Goal: Information Seeking & Learning: Learn about a topic

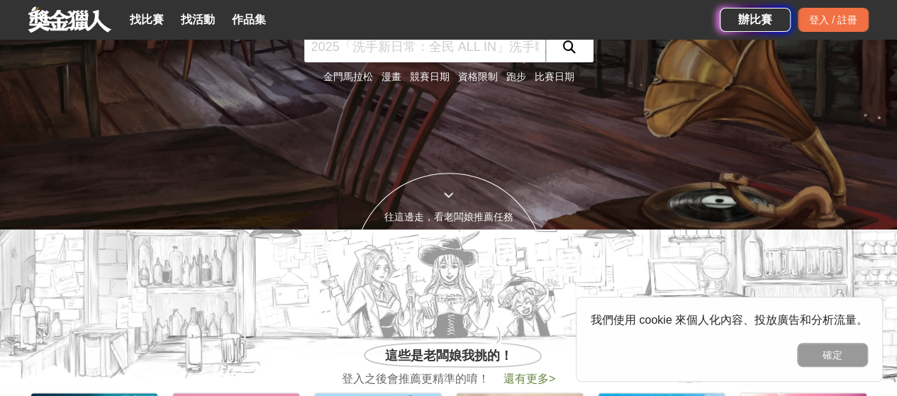
scroll to position [142, 0]
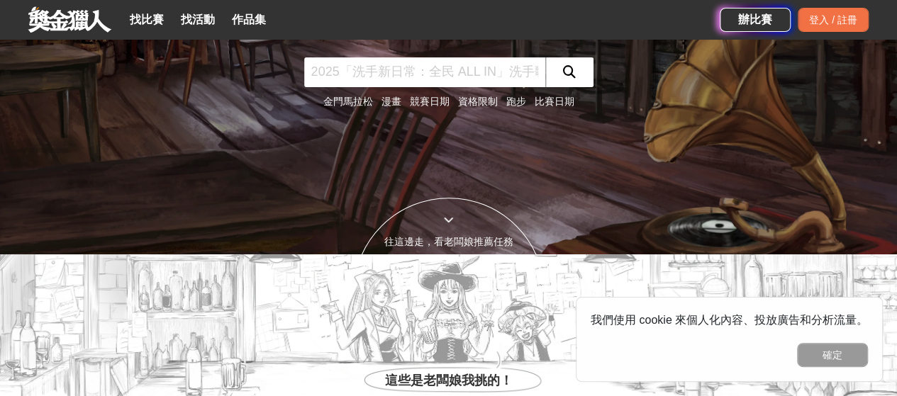
click at [69, 18] on link at bounding box center [70, 19] width 86 height 27
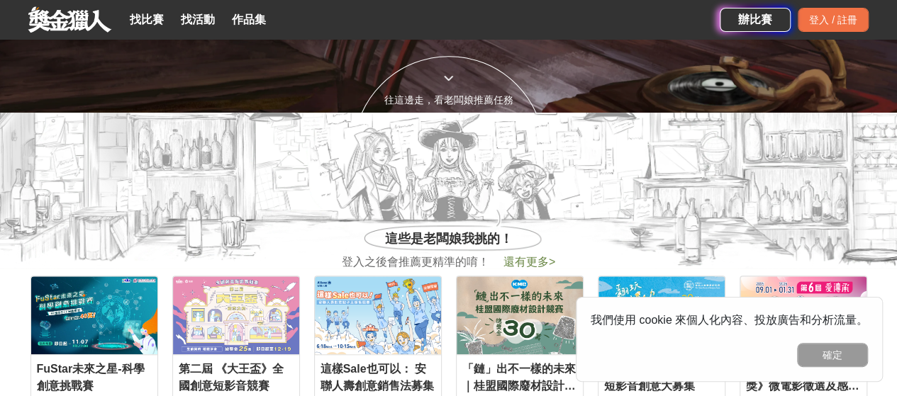
scroll to position [0, 0]
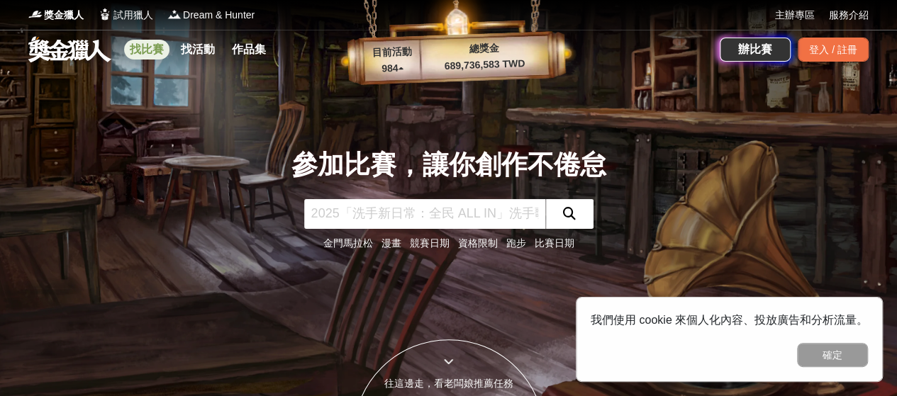
click at [142, 40] on link "找比賽" at bounding box center [146, 50] width 45 height 20
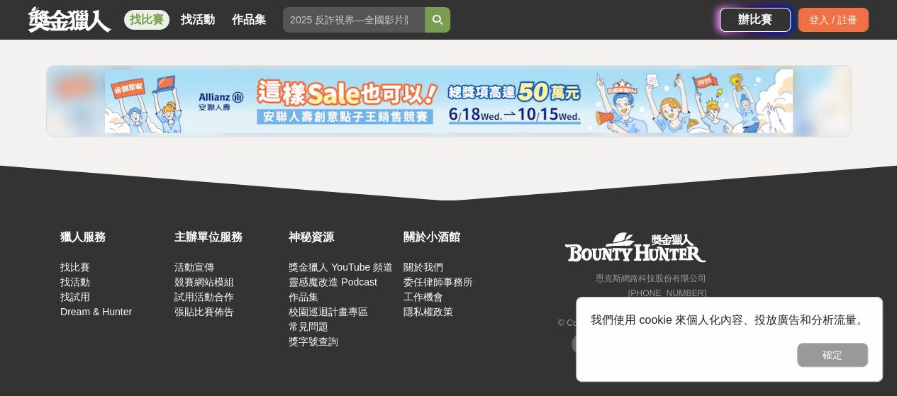
scroll to position [1906, 0]
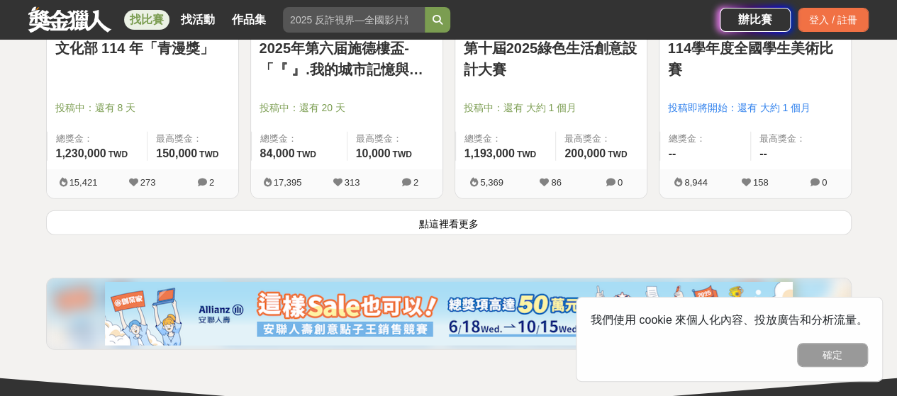
click at [452, 216] on button "點這裡看更多" at bounding box center [448, 223] width 805 height 25
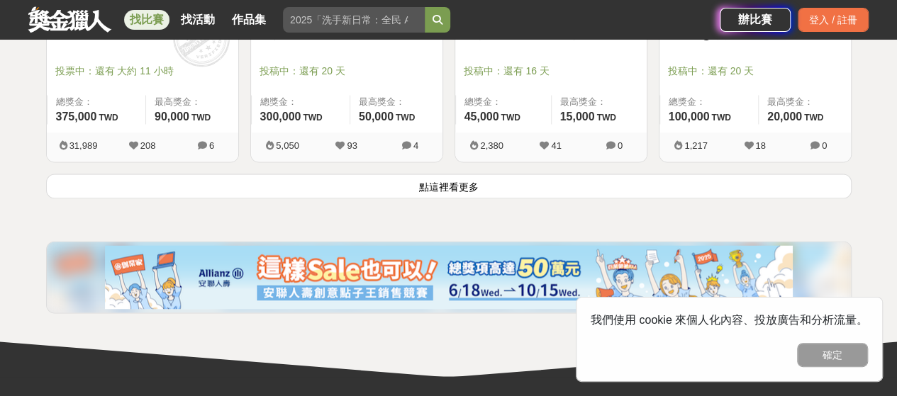
scroll to position [3820, 0]
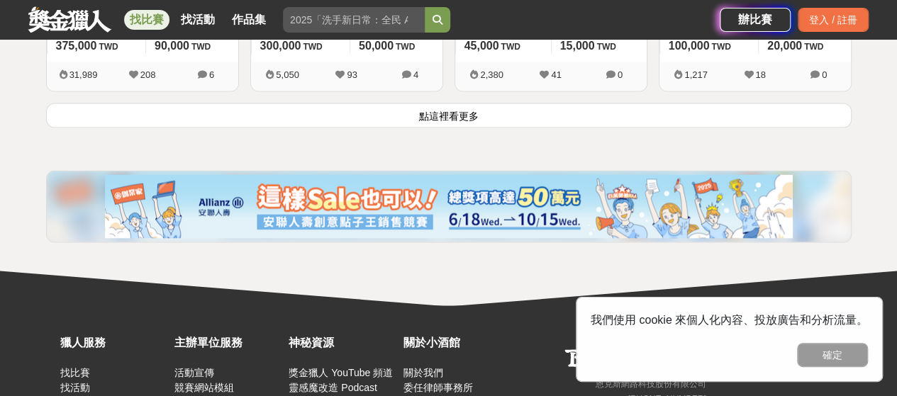
click at [427, 107] on button "點這裡看更多" at bounding box center [448, 115] width 805 height 25
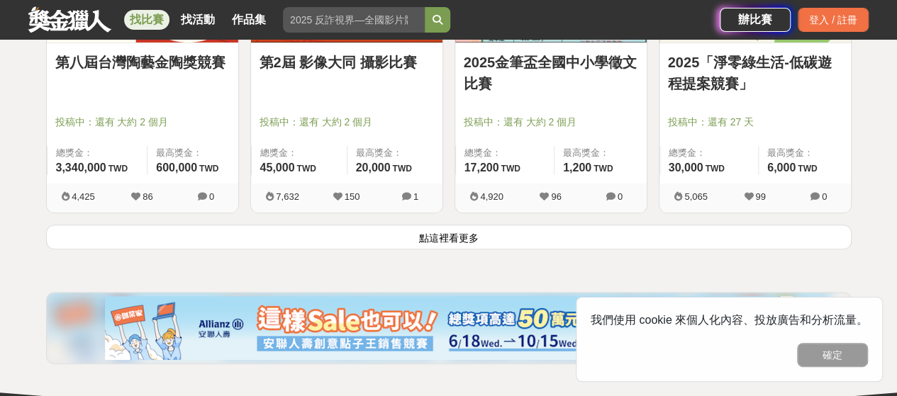
scroll to position [5664, 0]
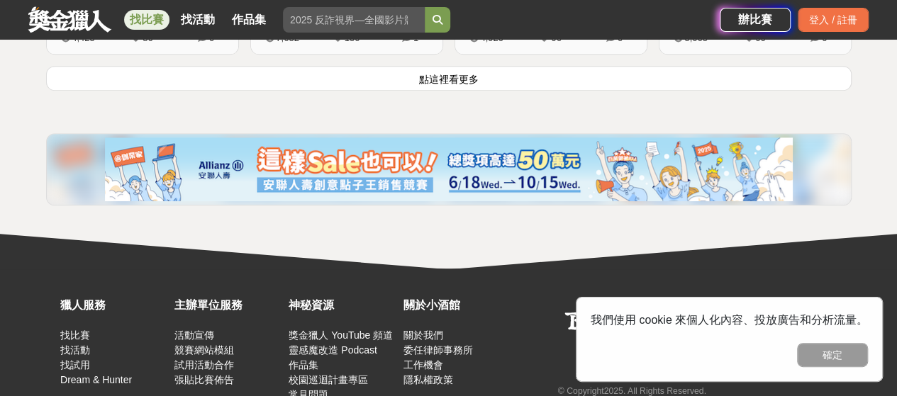
click at [452, 74] on button "點這裡看更多" at bounding box center [448, 78] width 805 height 25
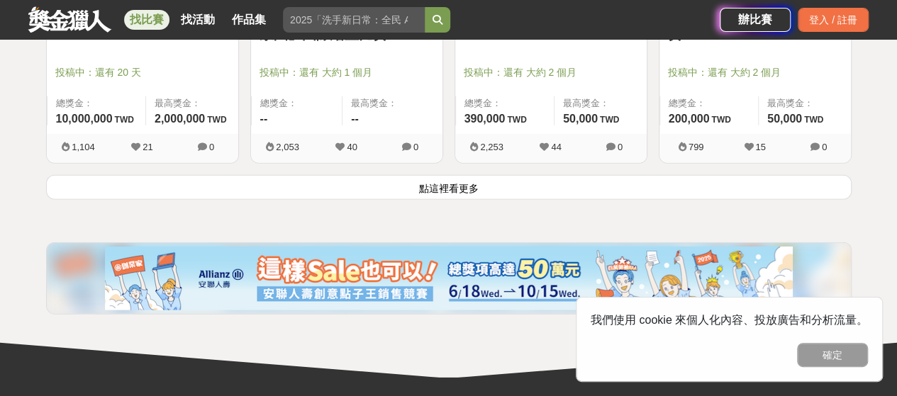
scroll to position [7436, 0]
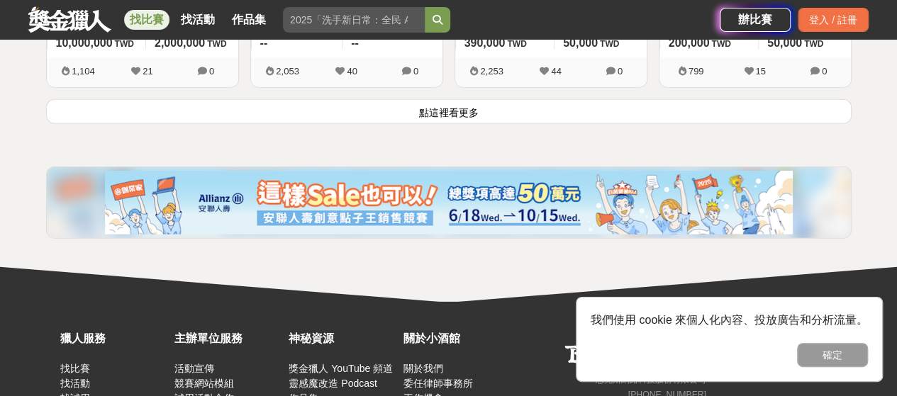
click at [434, 102] on button "點這裡看更多" at bounding box center [448, 111] width 805 height 25
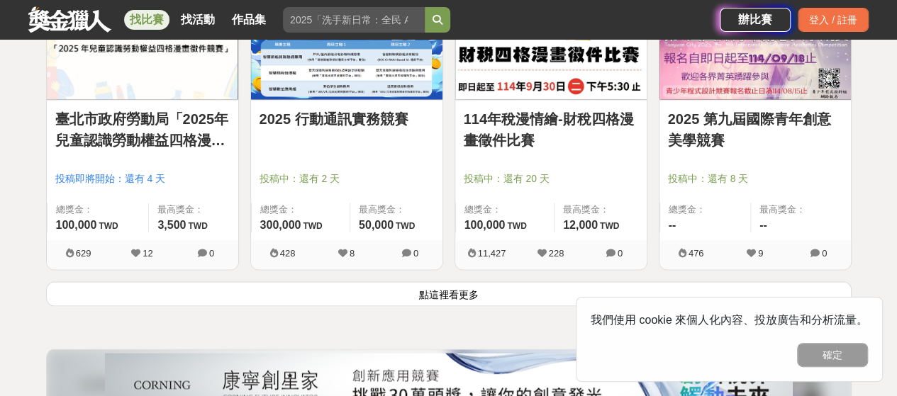
scroll to position [9138, 0]
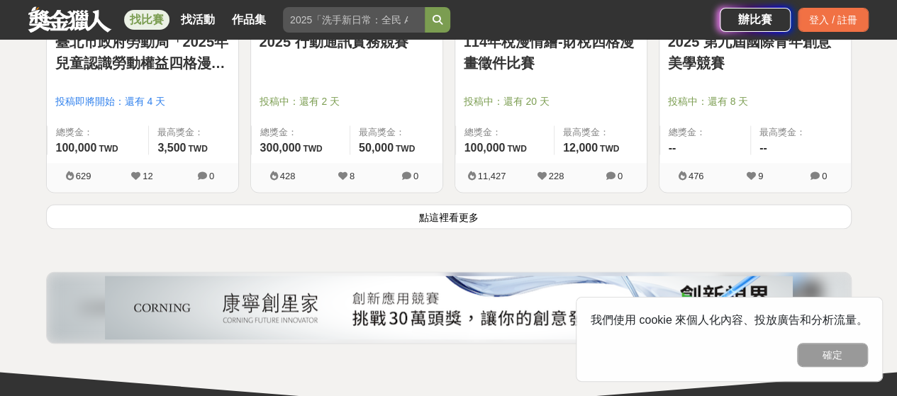
click at [484, 208] on button "點這裡看更多" at bounding box center [448, 216] width 805 height 25
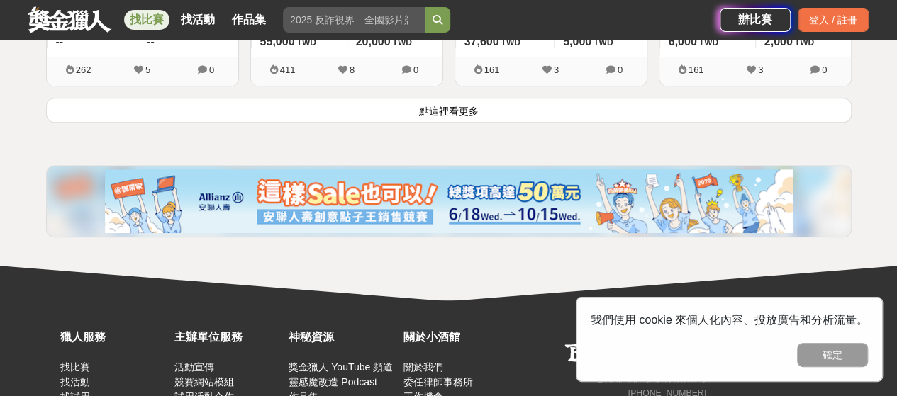
scroll to position [11052, 0]
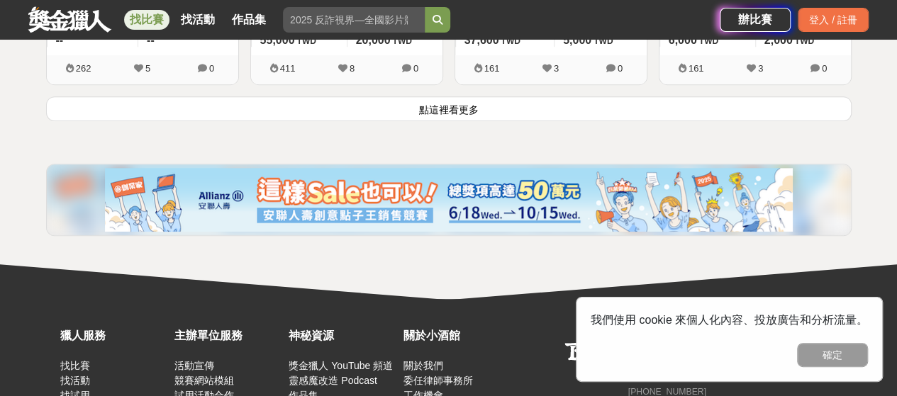
click at [489, 100] on button "點這裡看更多" at bounding box center [448, 108] width 805 height 25
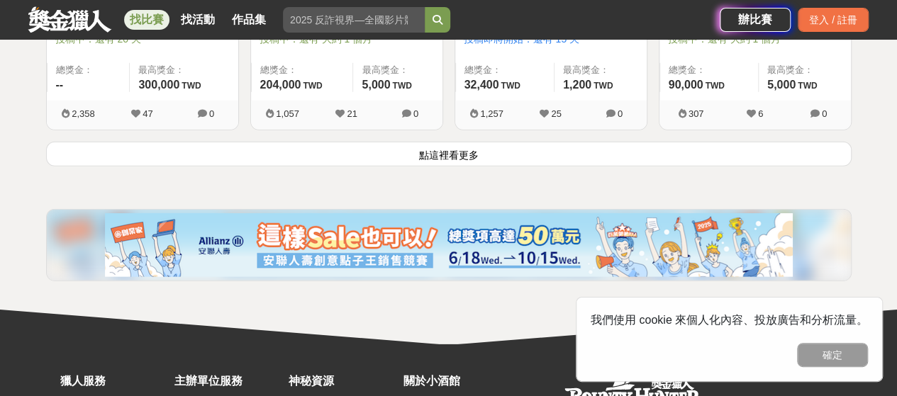
scroll to position [12800, 0]
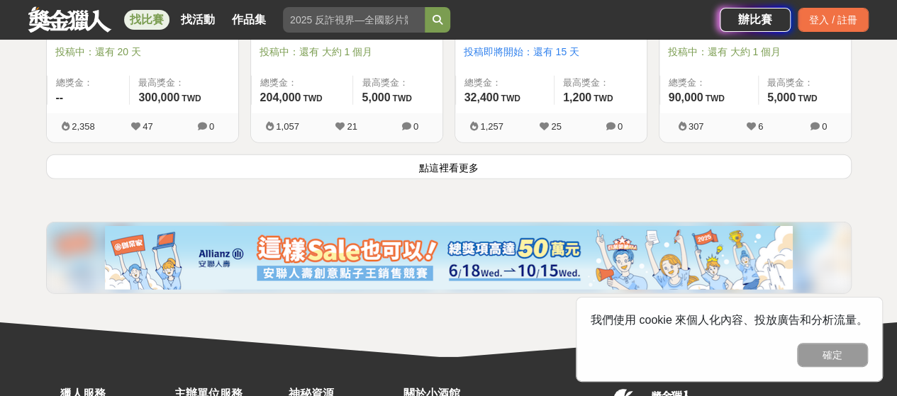
click at [442, 155] on button "點這裡看更多" at bounding box center [448, 167] width 805 height 25
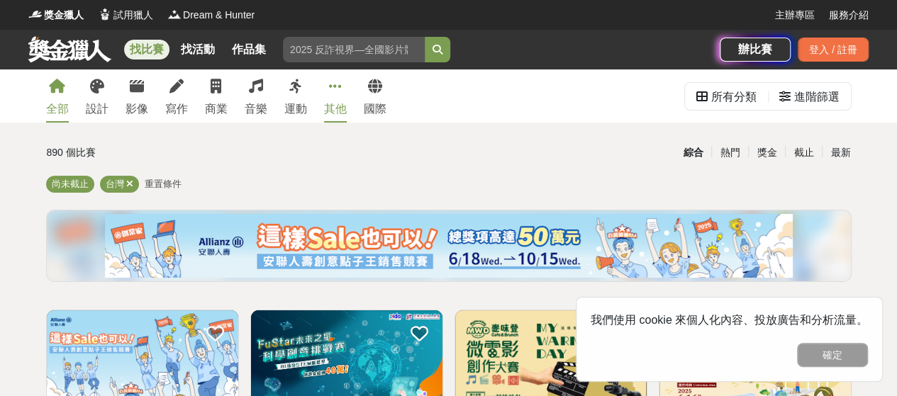
click at [340, 113] on div "其他" at bounding box center [335, 109] width 23 height 17
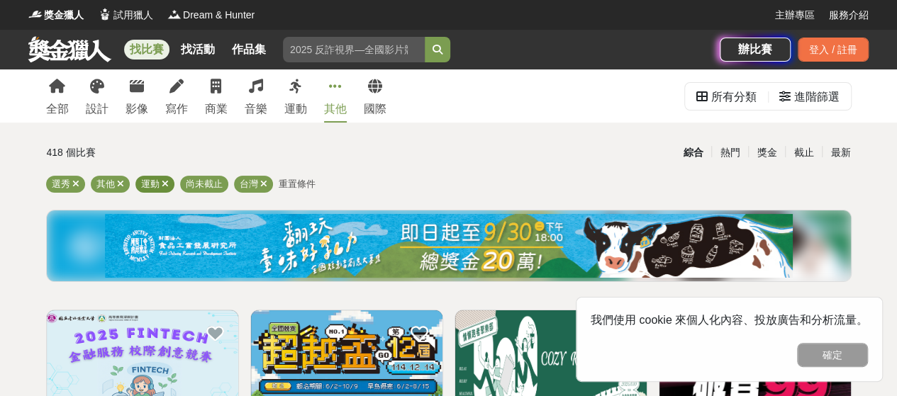
click at [163, 184] on icon at bounding box center [165, 183] width 7 height 9
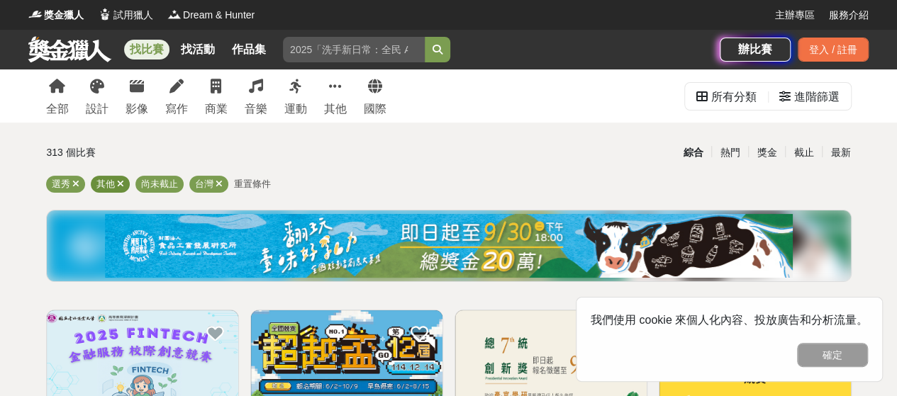
click at [121, 186] on icon at bounding box center [120, 183] width 7 height 9
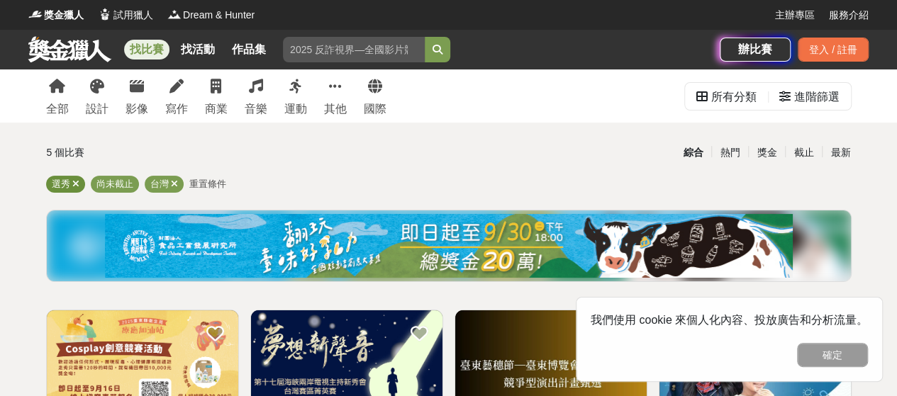
click at [72, 184] on icon at bounding box center [75, 183] width 7 height 9
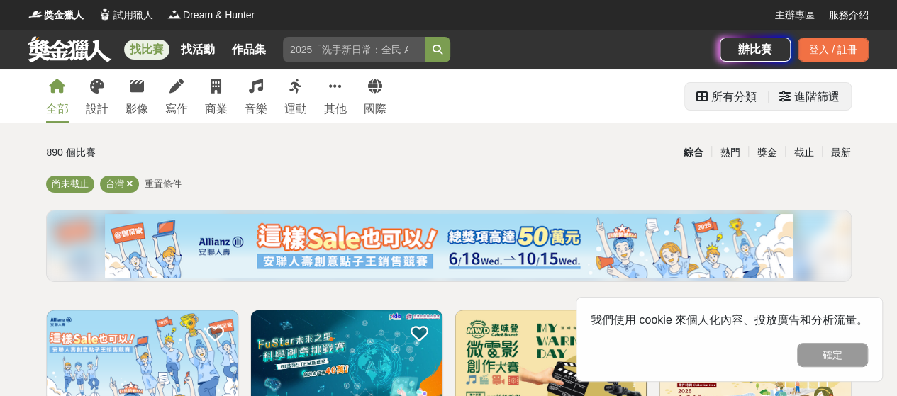
click at [810, 104] on div "進階篩選" at bounding box center [816, 97] width 45 height 28
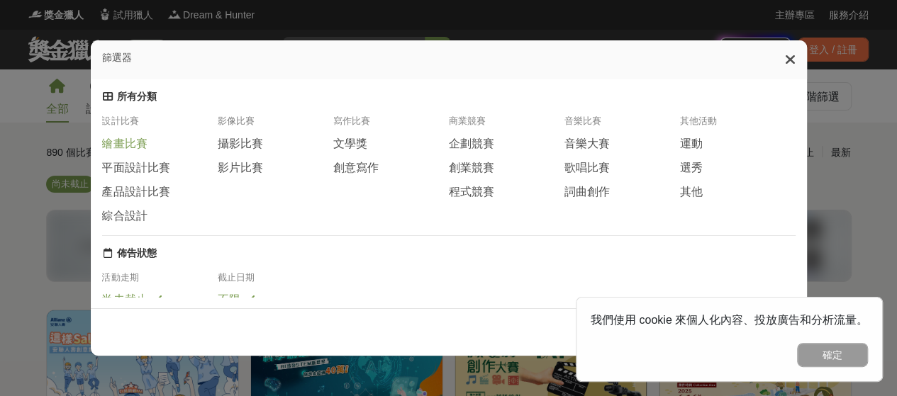
click at [125, 146] on span "繪畫比賽" at bounding box center [124, 144] width 45 height 15
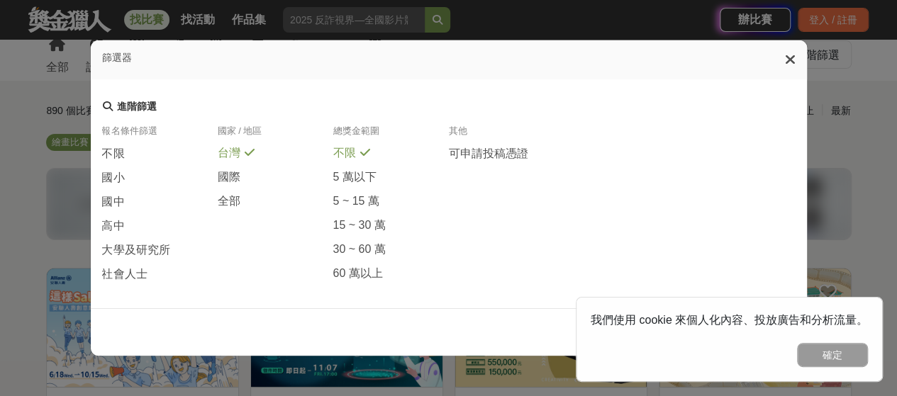
scroll to position [71, 0]
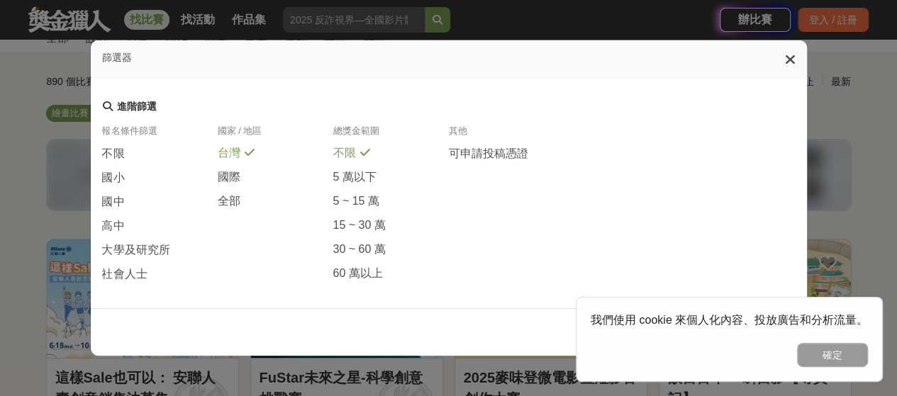
click at [428, 323] on div "顯示 126 個結果" at bounding box center [449, 332] width 716 height 48
click at [788, 65] on icon at bounding box center [790, 59] width 11 height 14
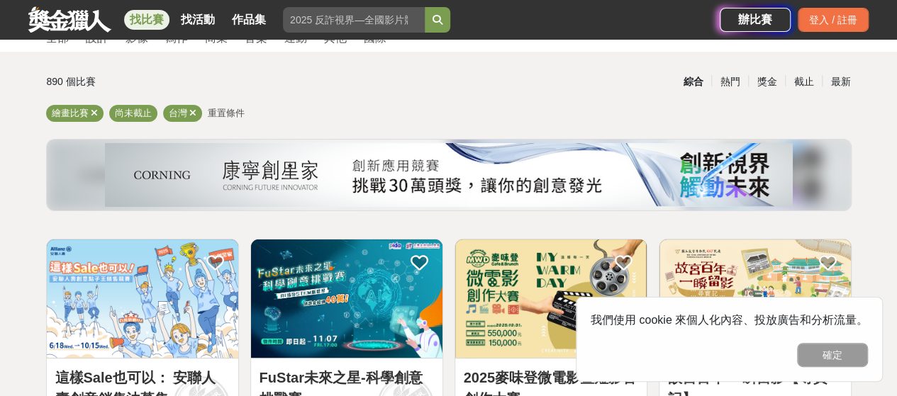
scroll to position [0, 0]
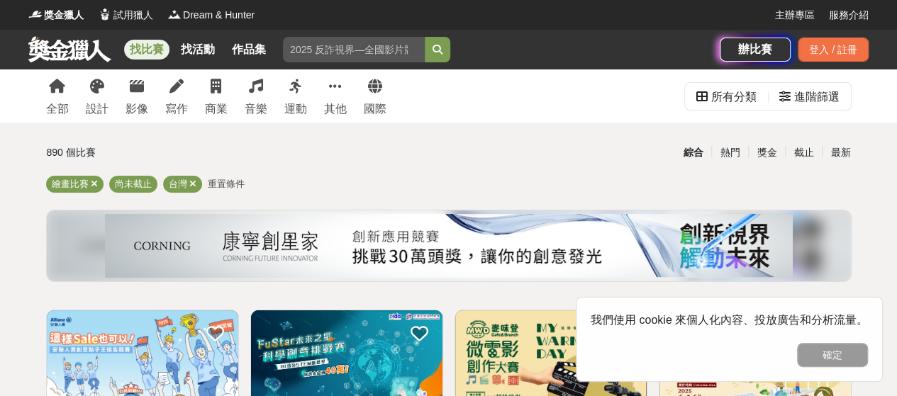
click at [223, 183] on span "重置條件" at bounding box center [226, 184] width 37 height 11
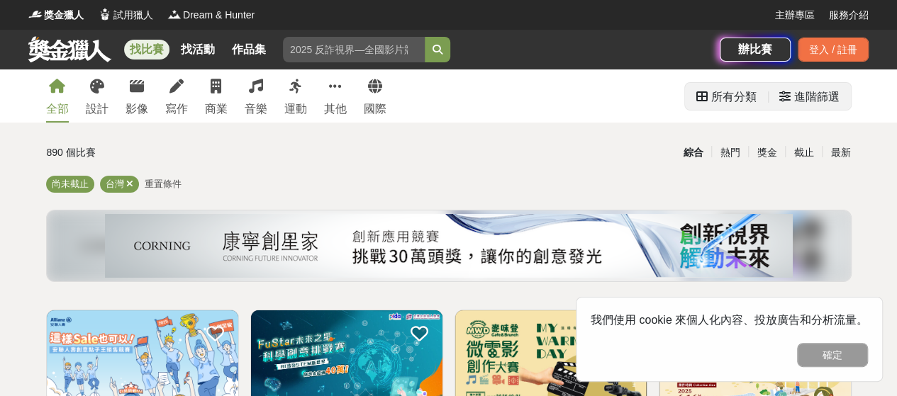
click at [801, 96] on div "進階篩選" at bounding box center [816, 97] width 45 height 28
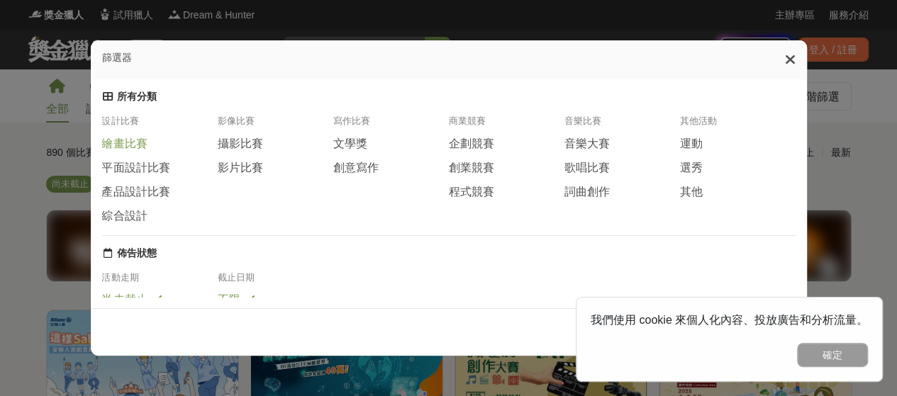
click at [137, 143] on span "繪畫比賽" at bounding box center [124, 144] width 45 height 15
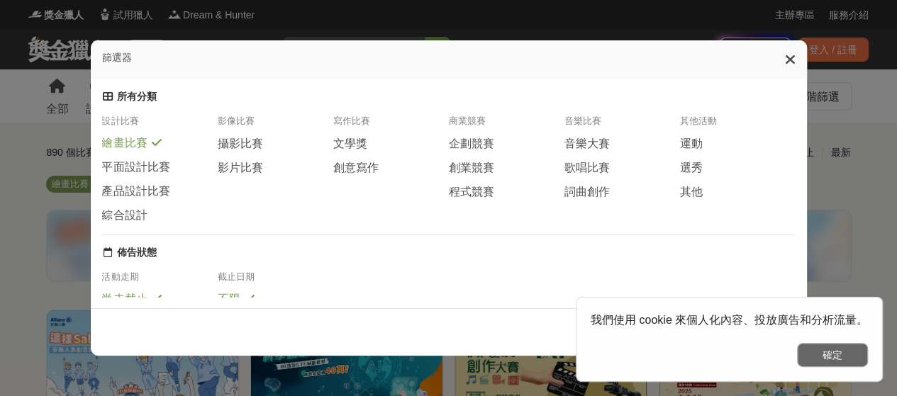
click at [830, 343] on button "確定" at bounding box center [832, 355] width 71 height 24
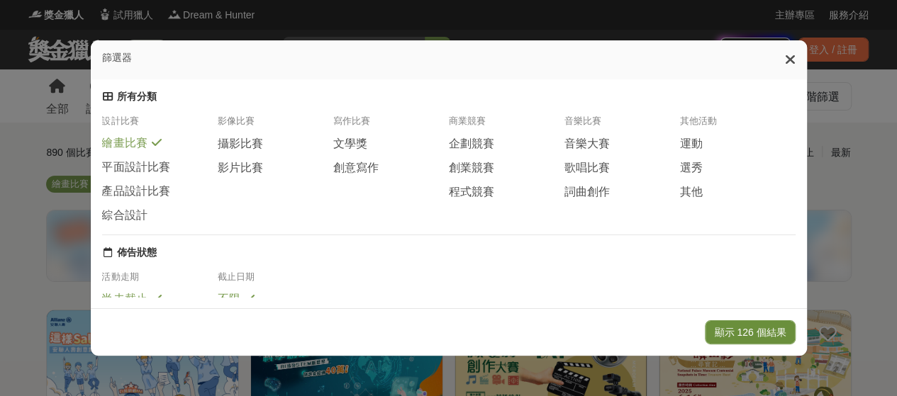
click at [775, 328] on button "顯示 126 個結果" at bounding box center [750, 332] width 90 height 24
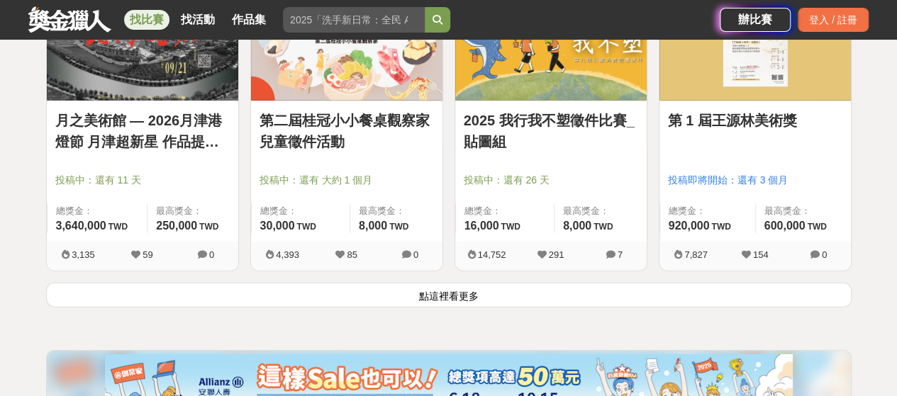
scroll to position [1914, 0]
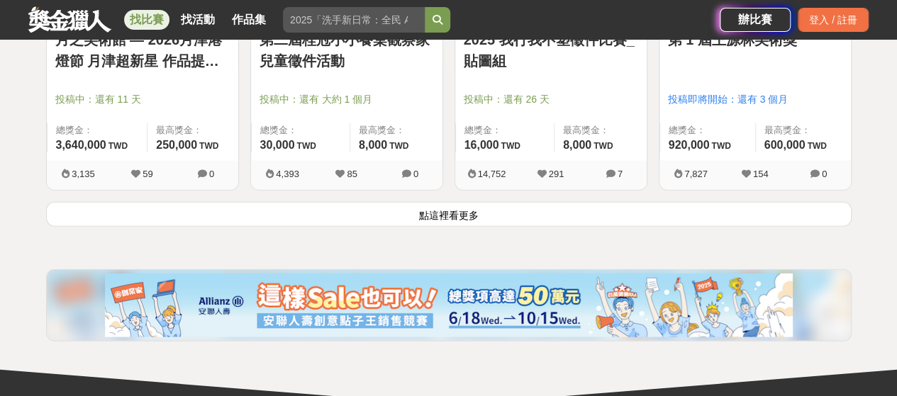
click at [496, 216] on button "點這裡看更多" at bounding box center [448, 214] width 805 height 25
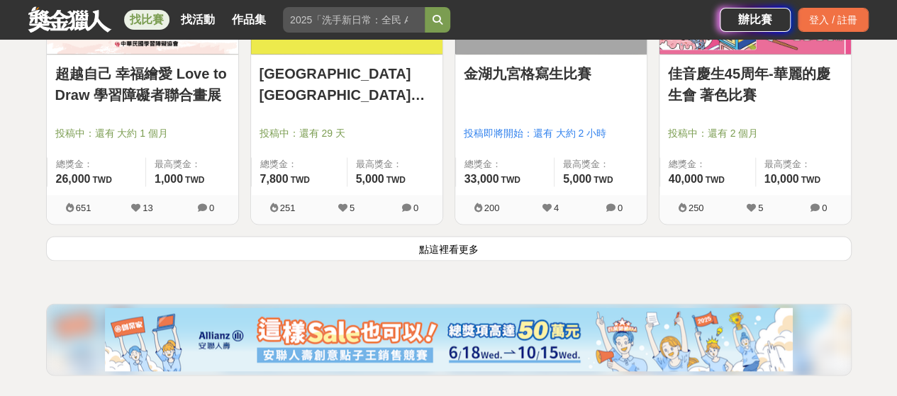
scroll to position [3758, 0]
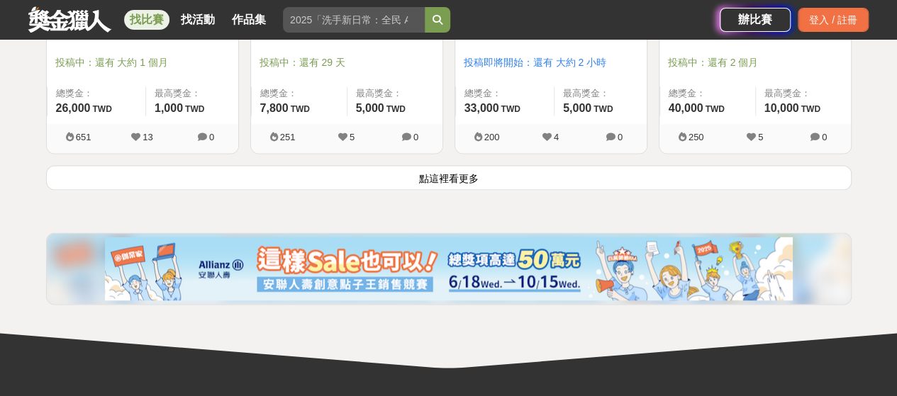
click at [426, 178] on button "點這裡看更多" at bounding box center [448, 177] width 805 height 25
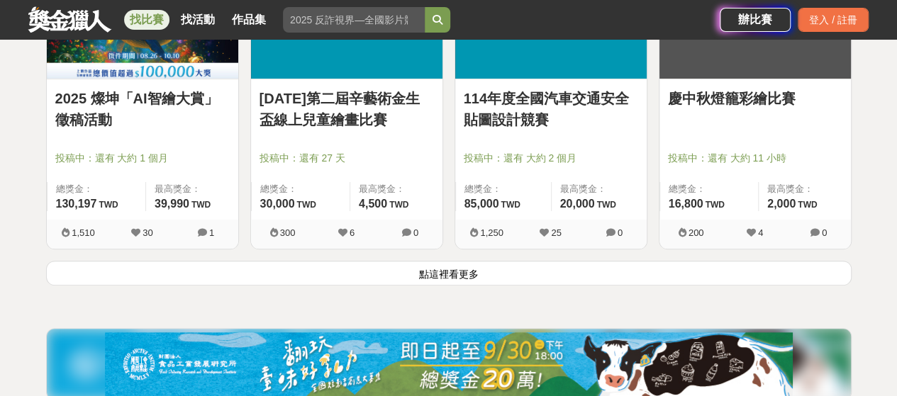
scroll to position [5459, 0]
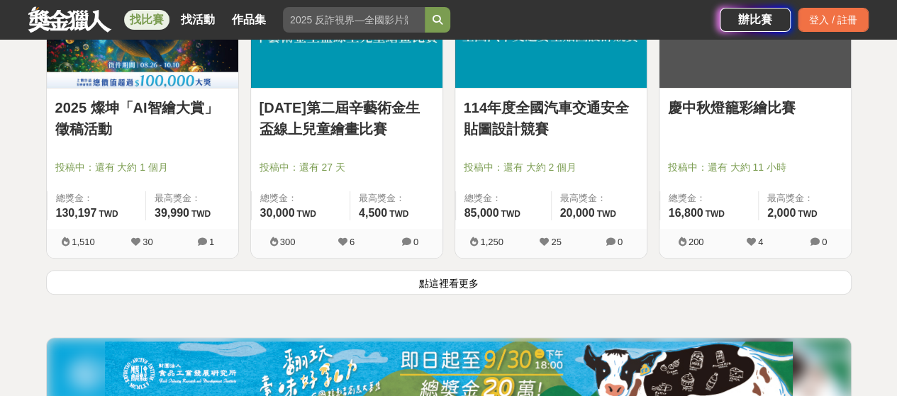
click at [460, 274] on button "點這裡看更多" at bounding box center [448, 282] width 805 height 25
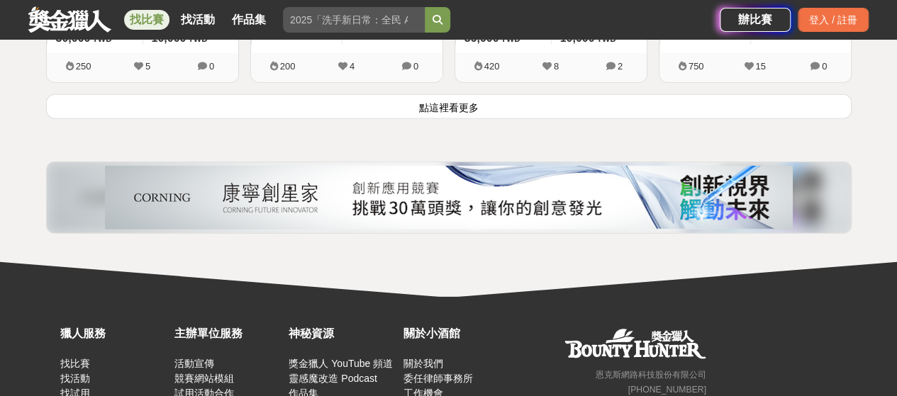
scroll to position [7445, 0]
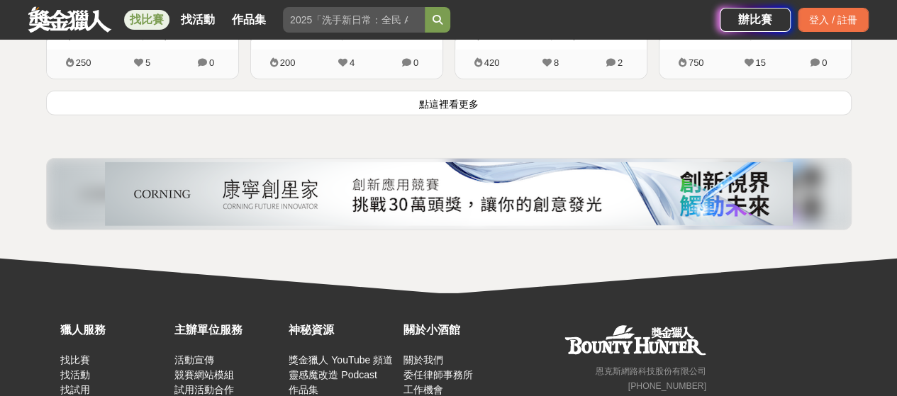
click at [513, 97] on button "點這裡看更多" at bounding box center [448, 103] width 805 height 25
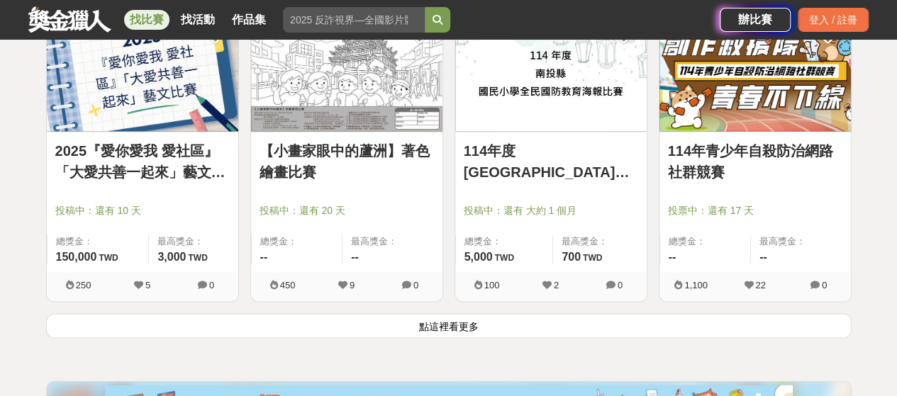
scroll to position [9146, 0]
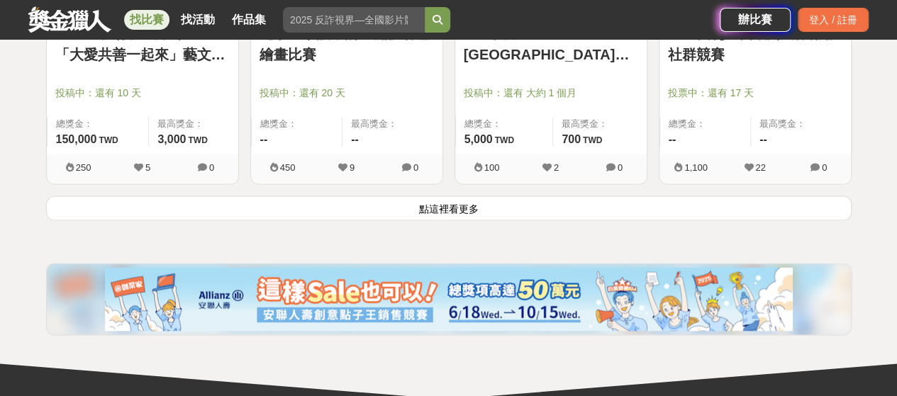
click at [491, 196] on button "點這裡看更多" at bounding box center [448, 208] width 805 height 25
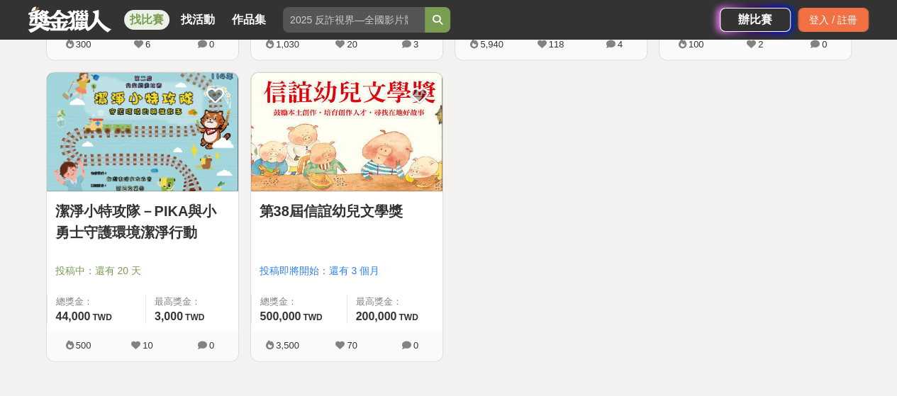
scroll to position [9572, 0]
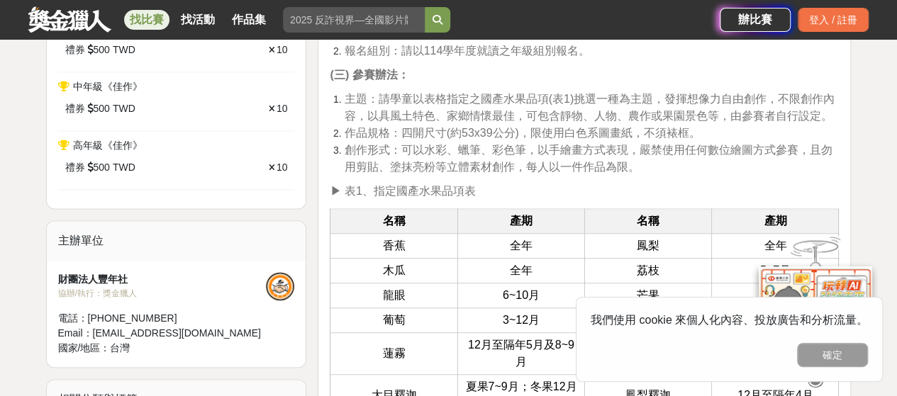
scroll to position [993, 0]
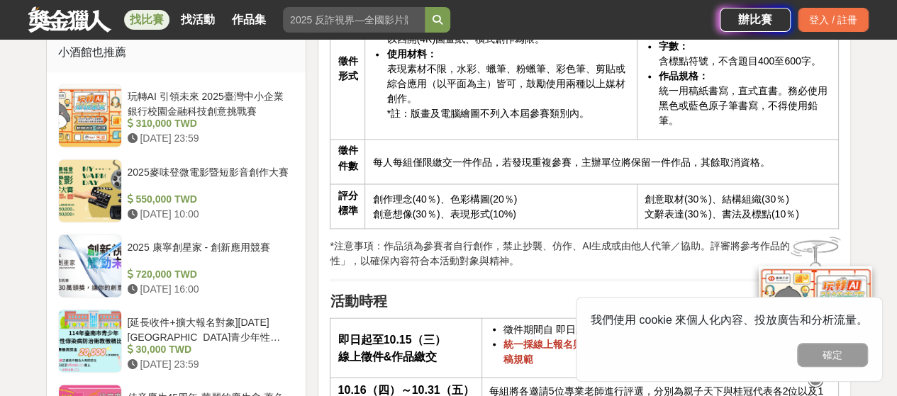
scroll to position [1205, 0]
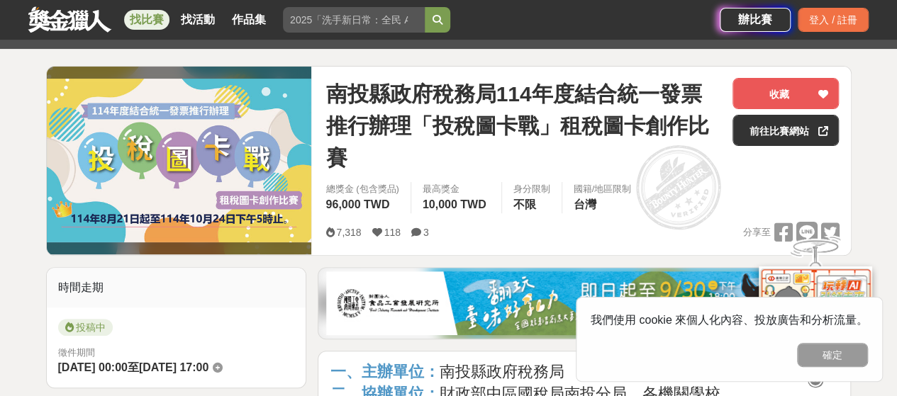
scroll to position [142, 0]
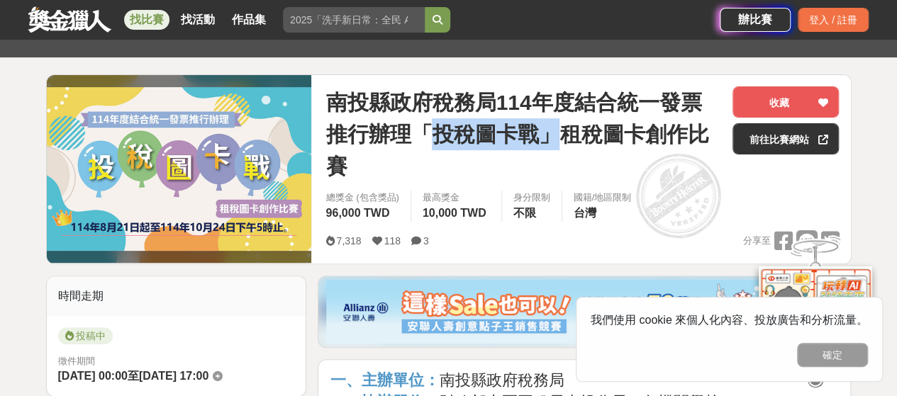
drag, startPoint x: 415, startPoint y: 133, endPoint x: 528, endPoint y: 134, distance: 113.4
click at [528, 134] on span "南投縣政府稅務局114年度結合統一發票推行辦理「投稅圖卡戰」租稅圖卡創作比賽" at bounding box center [523, 134] width 396 height 96
click at [450, 131] on span "南投縣政府稅務局114年度結合統一發票推行辦理「投稅圖卡戰」租稅圖卡創作比賽" at bounding box center [523, 134] width 396 height 96
drag, startPoint x: 411, startPoint y: 130, endPoint x: 510, endPoint y: 129, distance: 99.3
click at [510, 129] on span "南投縣政府稅務局114年度結合統一發票推行辦理「投稅圖卡戰」租稅圖卡創作比賽" at bounding box center [523, 134] width 396 height 96
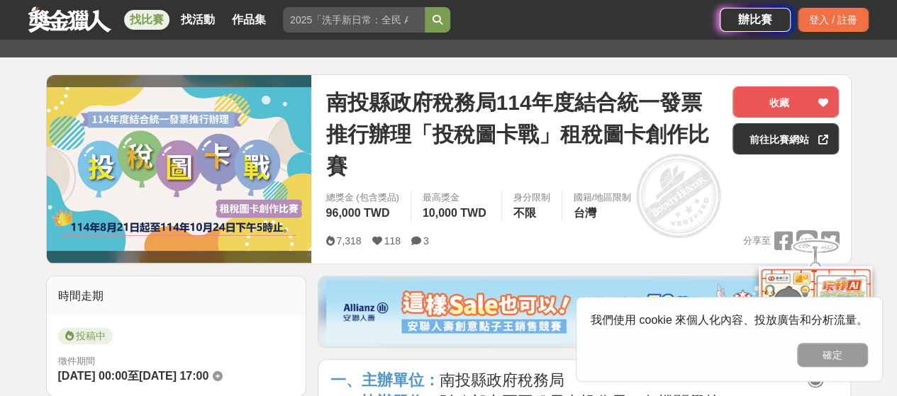
click at [535, 131] on span "南投縣政府稅務局114年度結合統一發票推行辦理「投稅圖卡戰」租稅圖卡創作比賽" at bounding box center [523, 134] width 396 height 96
drag, startPoint x: 540, startPoint y: 131, endPoint x: 615, endPoint y: 133, distance: 75.2
click at [615, 133] on span "南投縣政府稅務局114年度結合統一發票推行辦理「投稅圖卡戰」租稅圖卡創作比賽" at bounding box center [523, 134] width 396 height 96
drag, startPoint x: 596, startPoint y: 130, endPoint x: 552, endPoint y: 129, distance: 44.0
click at [552, 129] on span "南投縣政府稅務局114年度結合統一發票推行辦理「投稅圖卡戰」租稅圖卡創作比賽" at bounding box center [523, 134] width 396 height 96
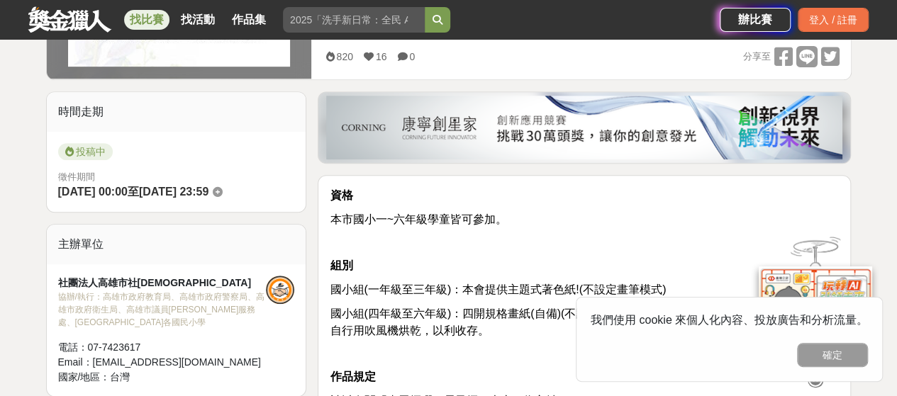
scroll to position [213, 0]
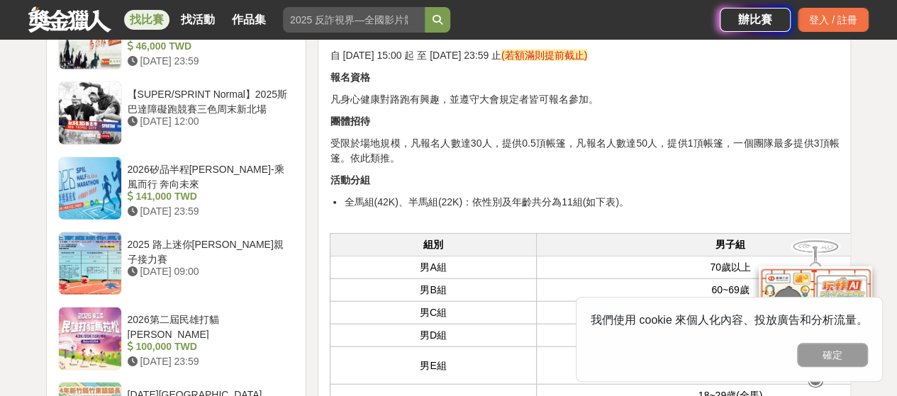
scroll to position [1631, 0]
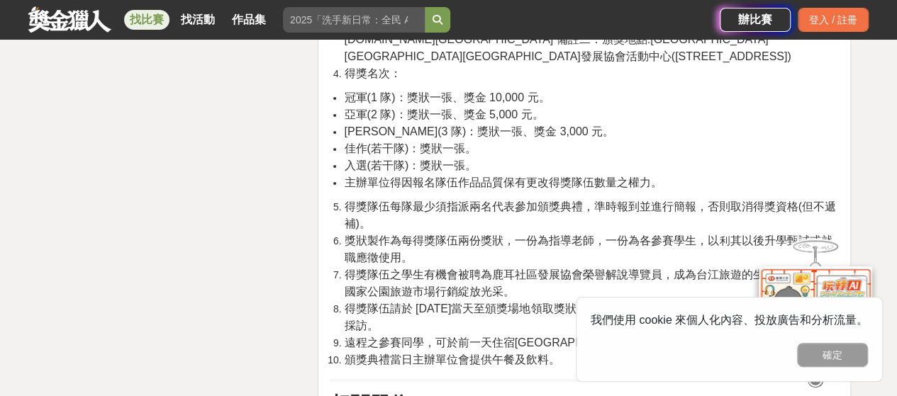
scroll to position [2411, 0]
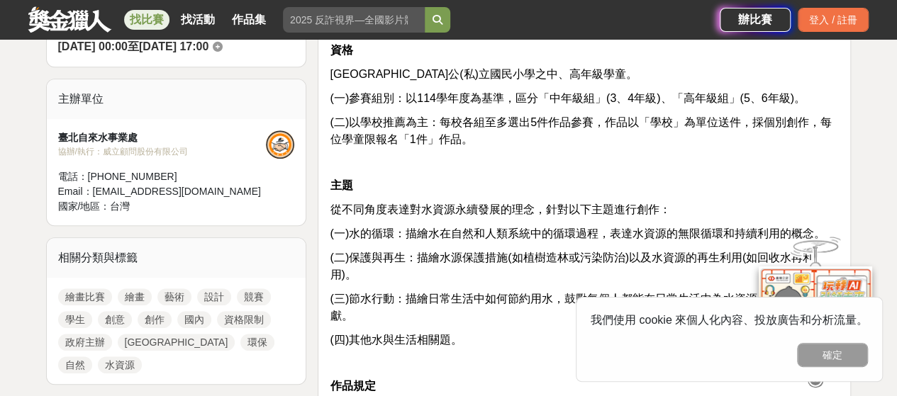
scroll to position [425, 0]
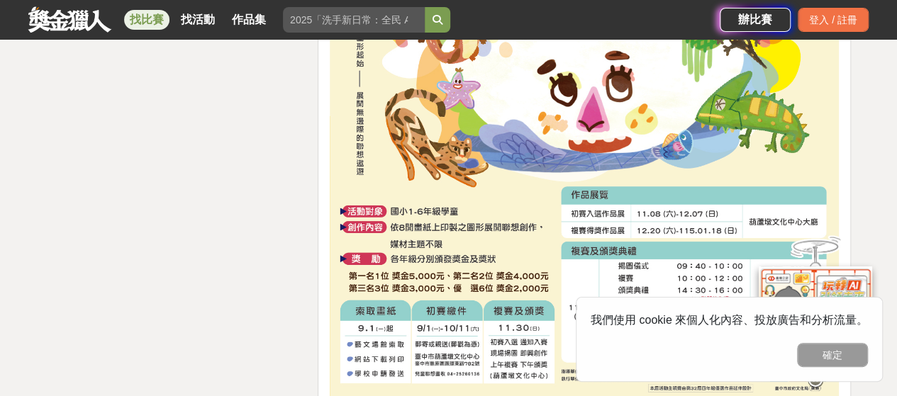
scroll to position [2056, 0]
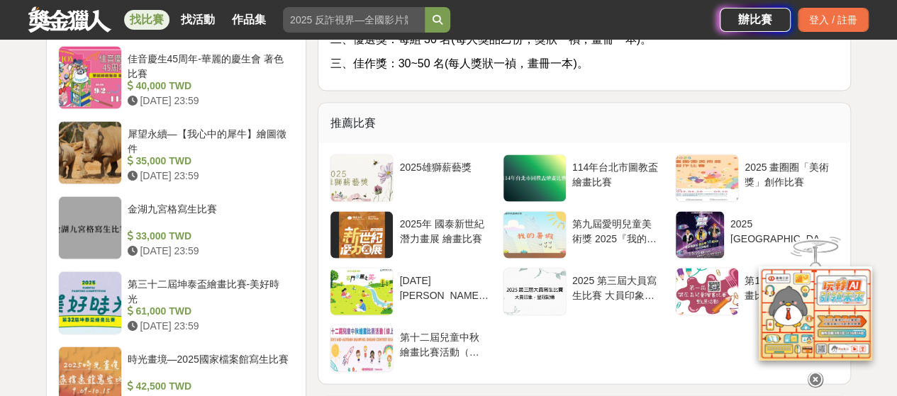
scroll to position [1347, 0]
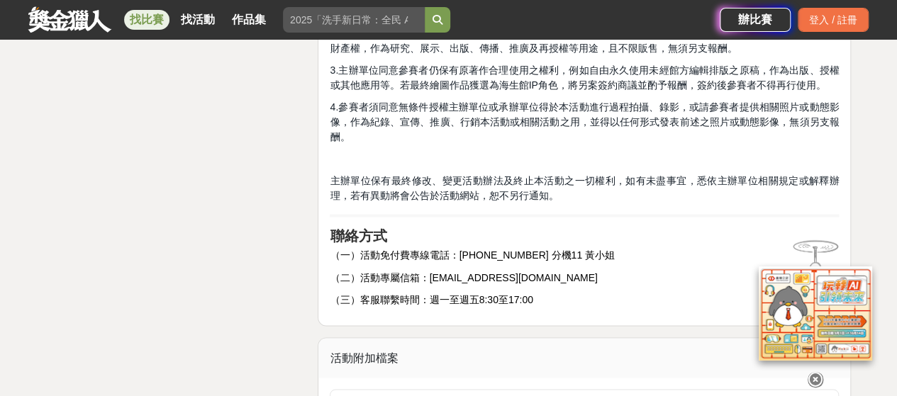
scroll to position [3900, 0]
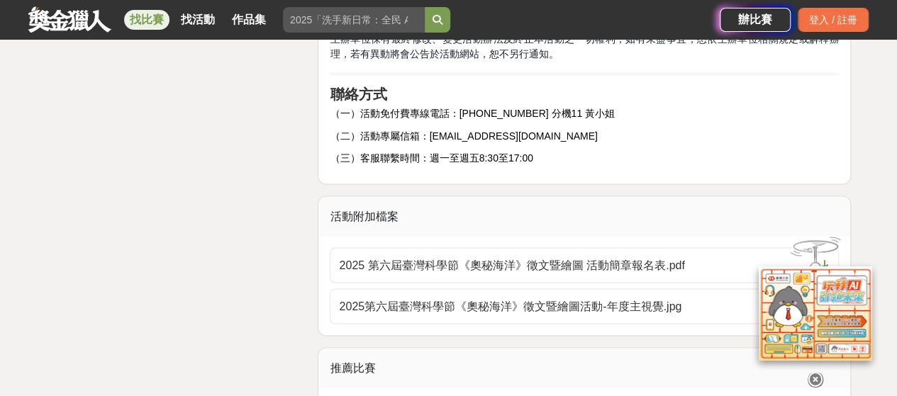
drag, startPoint x: 510, startPoint y: 208, endPoint x: 588, endPoint y: 172, distance: 85.7
click at [588, 196] on div "活動附加檔案" at bounding box center [584, 216] width 532 height 40
click at [580, 257] on span "2025 第六屆臺灣科學節《奧秘海洋》徵文暨繪圖 活動簡章報名表.pdf" at bounding box center [576, 265] width 474 height 17
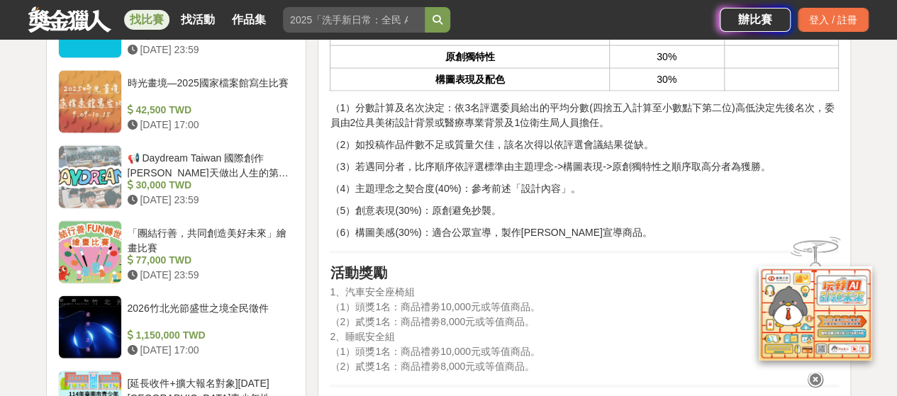
scroll to position [1560, 0]
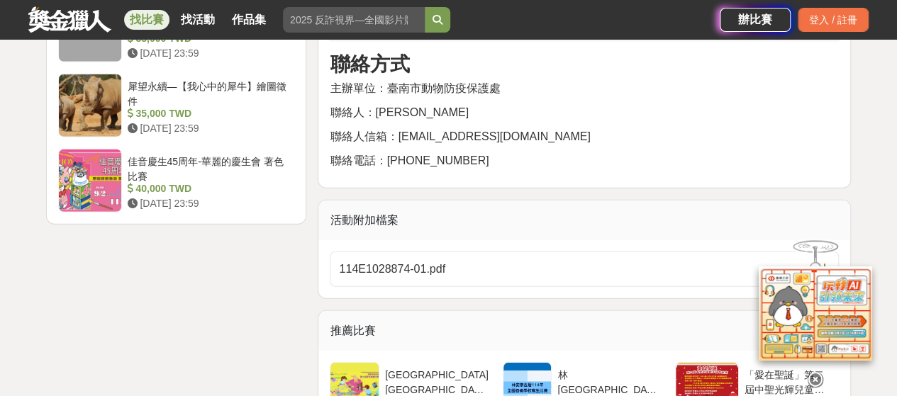
scroll to position [2056, 0]
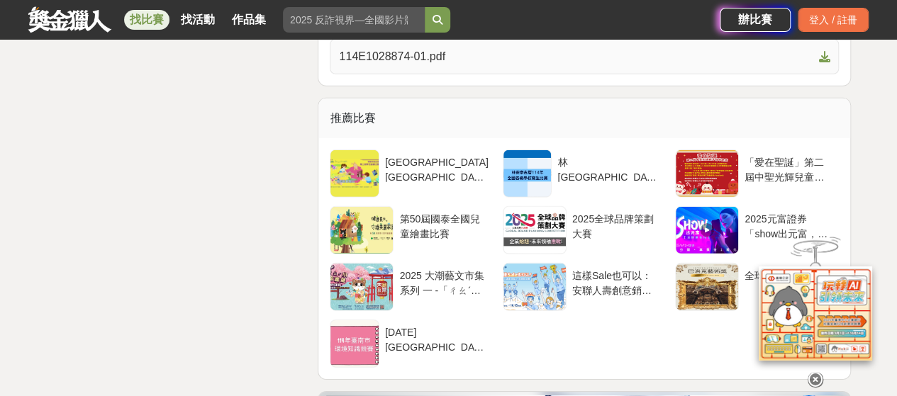
click at [423, 65] on span "114E1028874-01.pdf" at bounding box center [576, 56] width 474 height 17
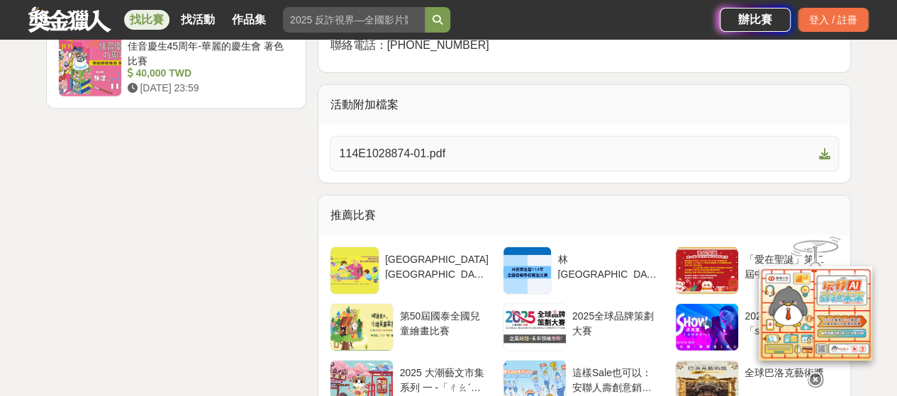
scroll to position [1914, 0]
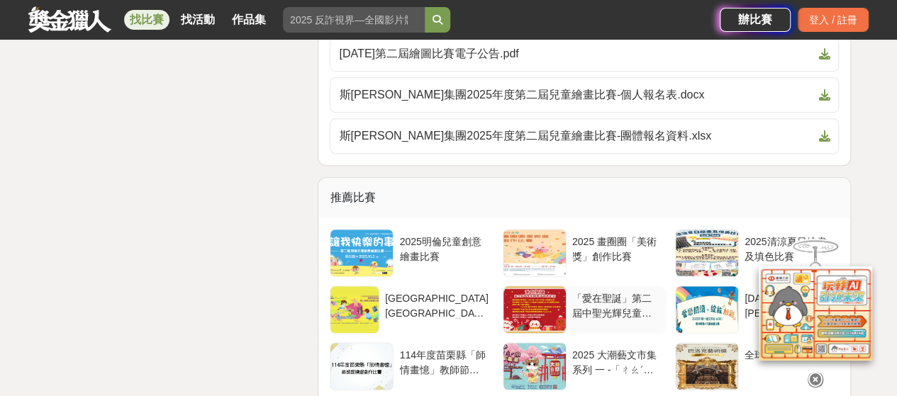
scroll to position [3191, 0]
